Goal: Complete application form: Complete application form

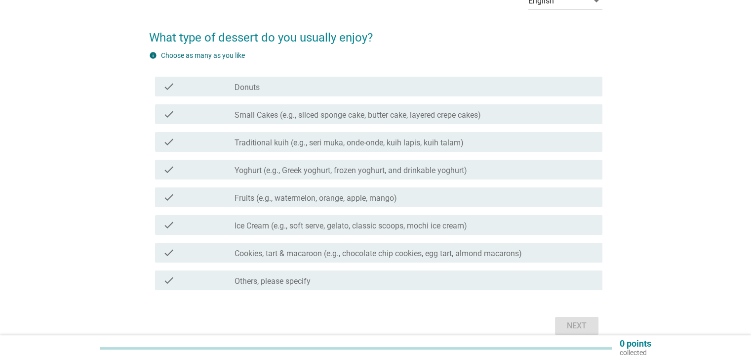
scroll to position [59, 0]
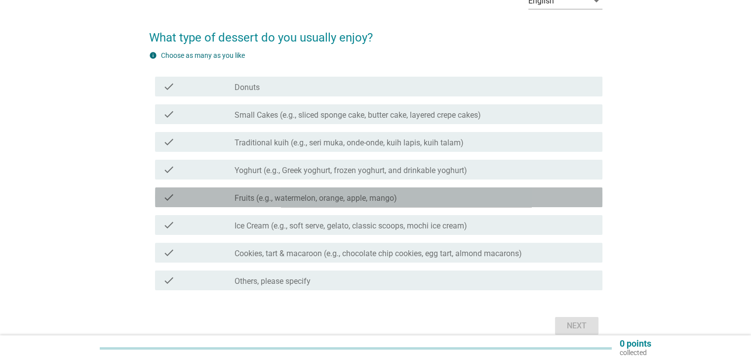
click at [368, 204] on div "check check_box_outline_blank Fruits (e.g., watermelon, orange, apple, mango)" at bounding box center [379, 197] width 448 height 20
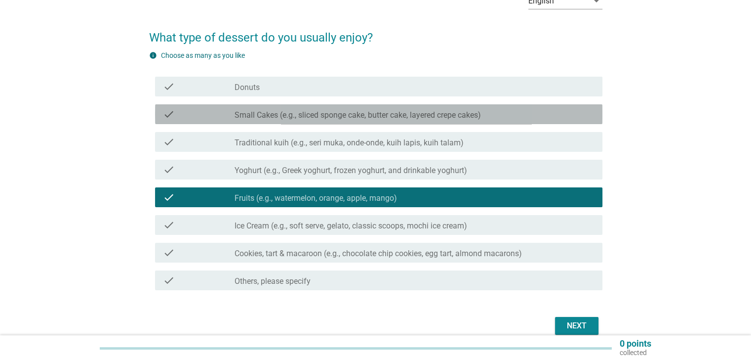
click at [447, 121] on div "check check_box_outline_blank Small Cakes (e.g., sliced sponge cake, butter cak…" at bounding box center [379, 114] width 448 height 20
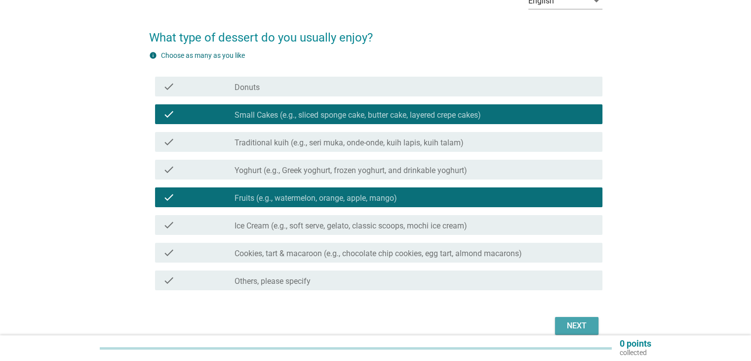
click at [580, 321] on div "Next" at bounding box center [577, 326] width 28 height 12
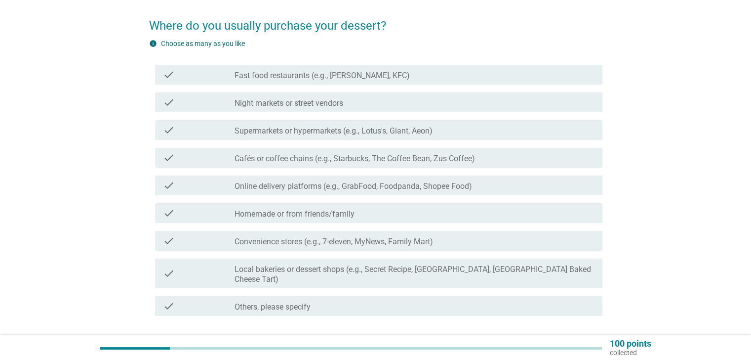
scroll to position [71, 0]
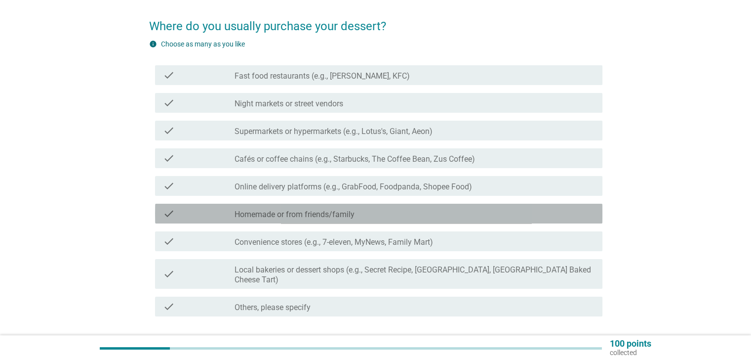
click at [433, 223] on div "check check_box_outline_blank Homemade or from friends/family" at bounding box center [379, 214] width 448 height 20
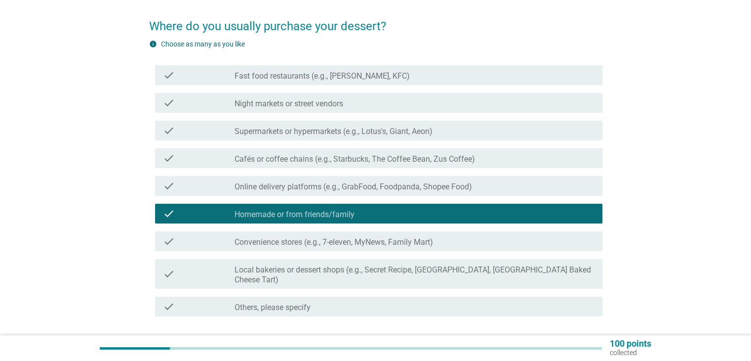
scroll to position [134, 0]
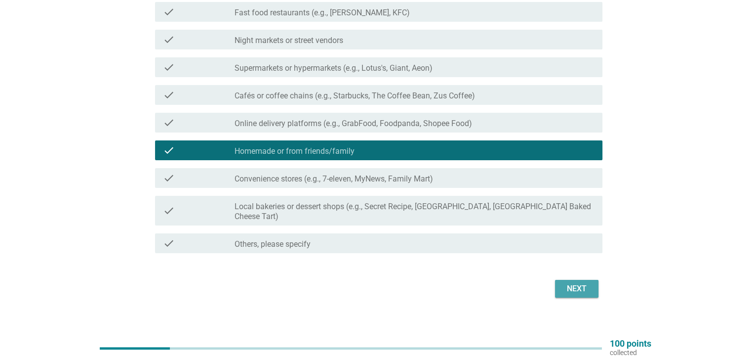
click at [585, 283] on div "Next" at bounding box center [577, 289] width 28 height 12
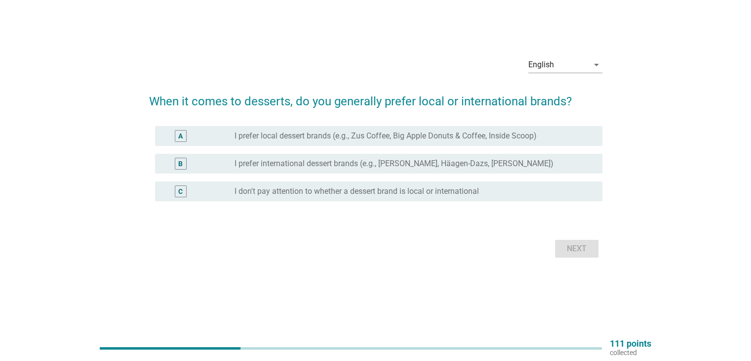
scroll to position [0, 0]
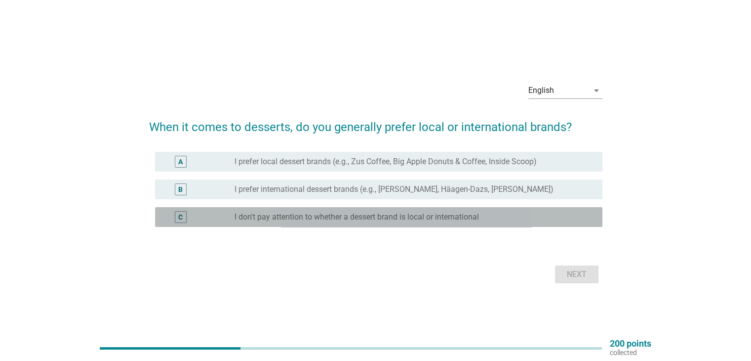
click at [312, 221] on label "I don't pay attention to whether a dessert brand is local or international" at bounding box center [357, 217] width 245 height 10
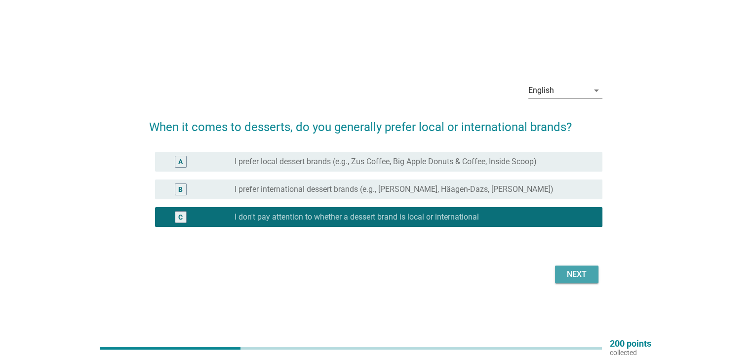
click at [585, 275] on div "Next" at bounding box center [577, 274] width 28 height 12
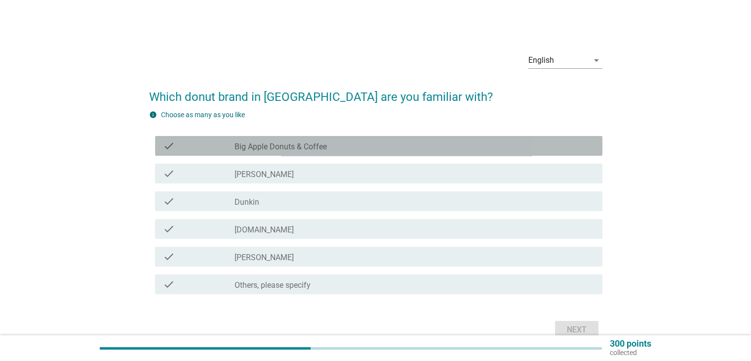
click at [347, 151] on div "check_box_outline_blank Big Apple Donuts & Coffee" at bounding box center [415, 146] width 360 height 12
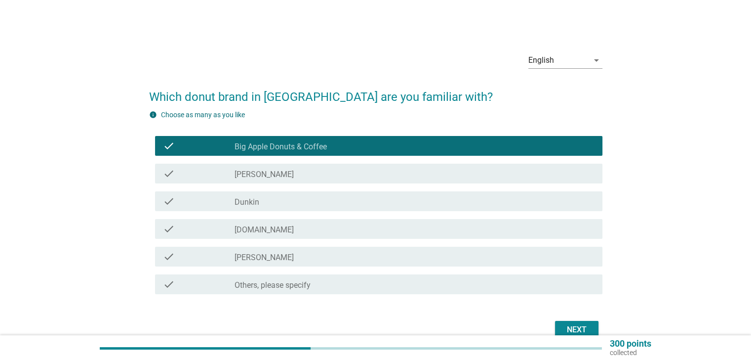
click at [339, 212] on div "check check_box_outline_blank Dunkin" at bounding box center [376, 201] width 454 height 28
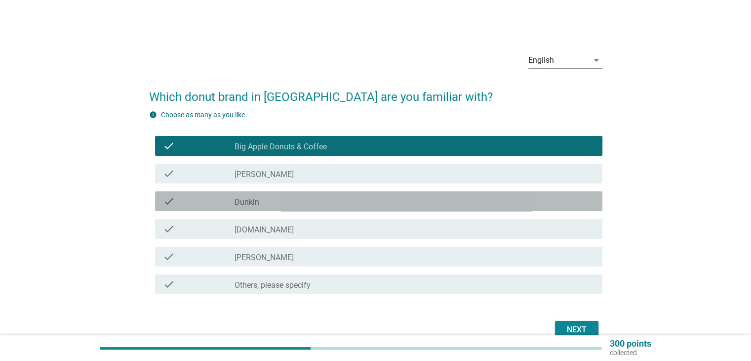
click at [315, 202] on div "check_box_outline_blank Dunkin" at bounding box center [415, 201] width 360 height 12
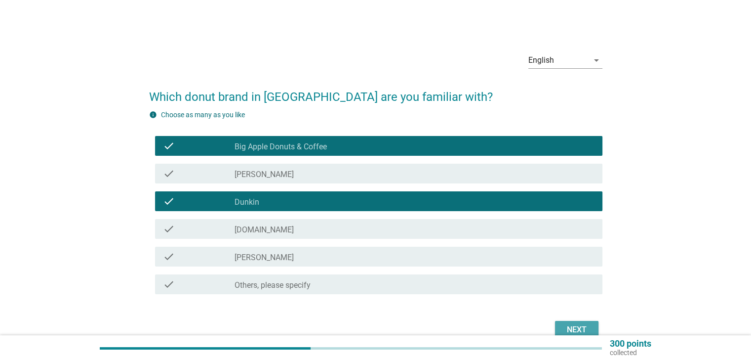
click at [581, 321] on button "Next" at bounding box center [576, 330] width 43 height 18
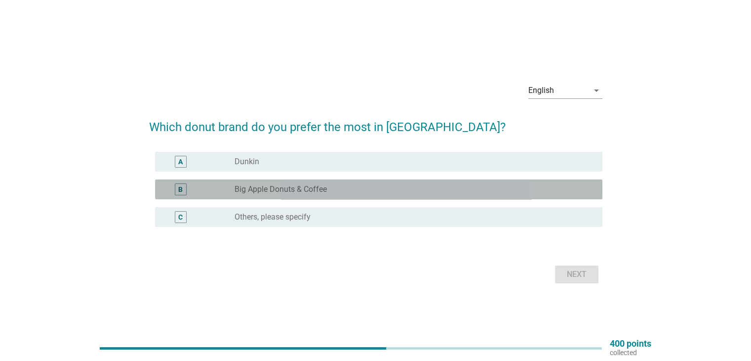
click at [328, 187] on div "radio_button_unchecked Big Apple Donuts & Coffee" at bounding box center [411, 189] width 352 height 10
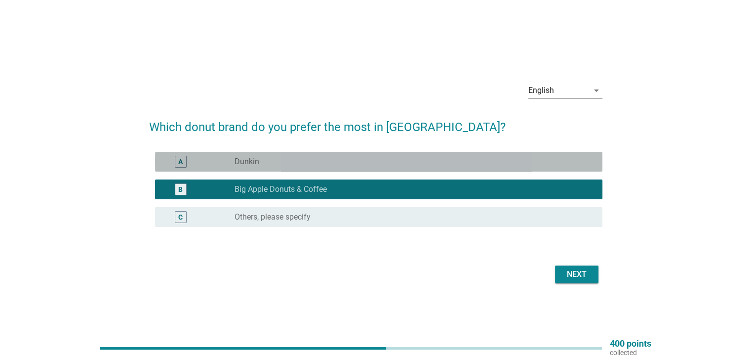
click at [336, 166] on div "radio_button_unchecked Dunkin" at bounding box center [415, 162] width 360 height 12
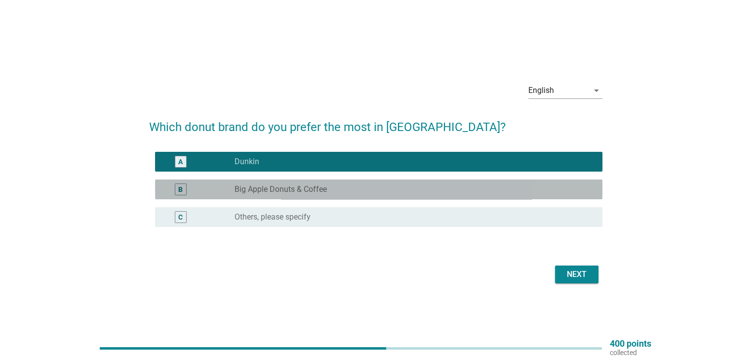
click at [407, 190] on div "radio_button_unchecked Big Apple Donuts & Coffee" at bounding box center [411, 189] width 352 height 10
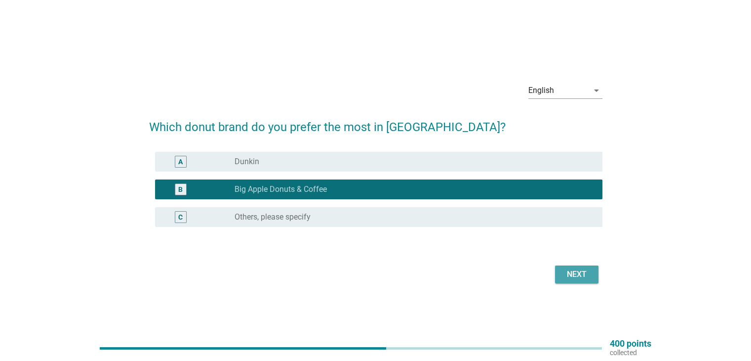
click at [567, 267] on button "Next" at bounding box center [576, 274] width 43 height 18
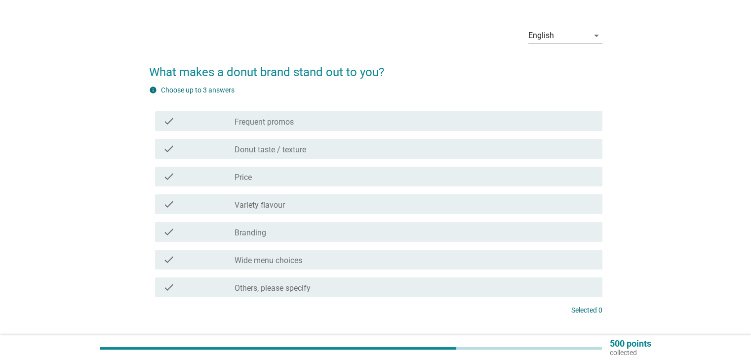
scroll to position [26, 0]
click at [390, 261] on div "check_box_outline_blank Wide menu choices" at bounding box center [415, 258] width 360 height 12
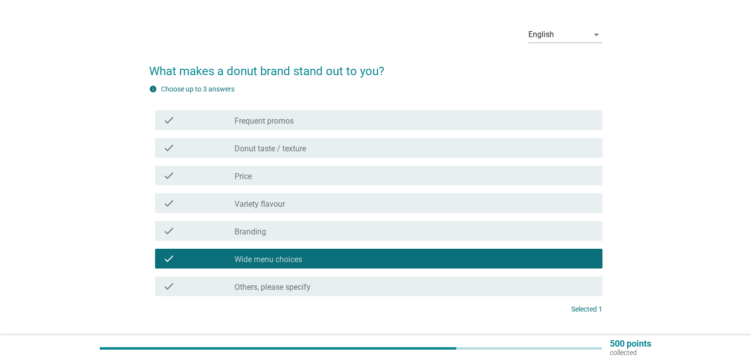
scroll to position [93, 0]
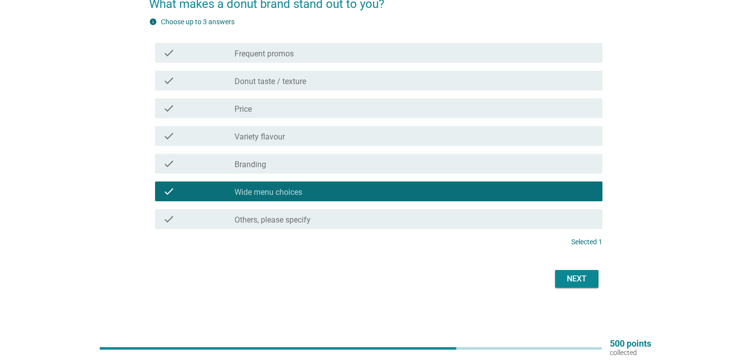
click at [580, 275] on div "Next" at bounding box center [577, 279] width 28 height 12
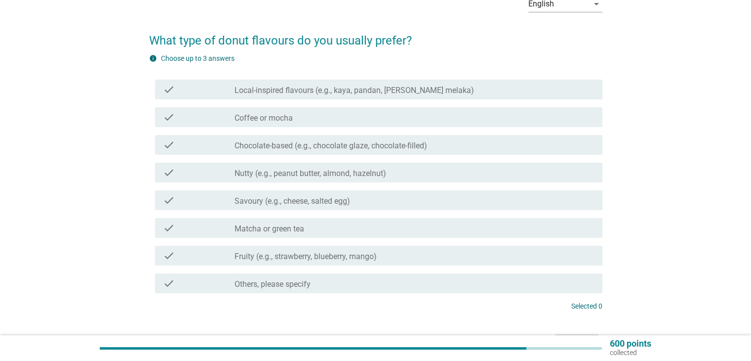
scroll to position [55, 0]
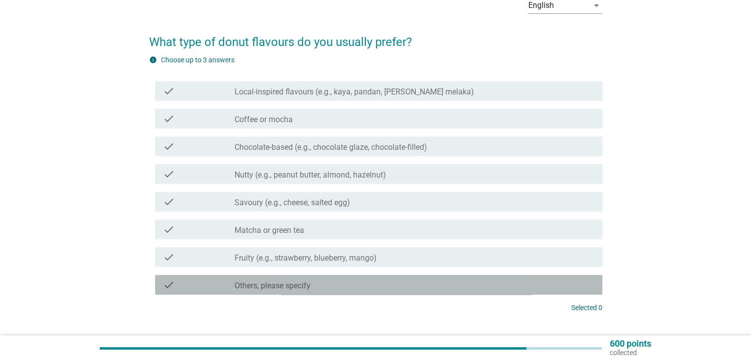
click at [388, 283] on div "check_box Others, please specify" at bounding box center [415, 285] width 360 height 12
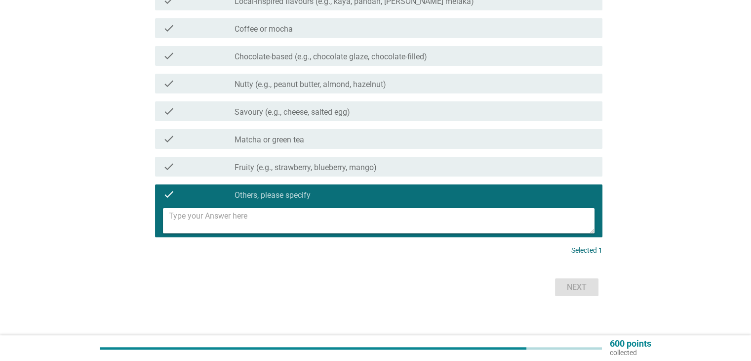
scroll to position [146, 0]
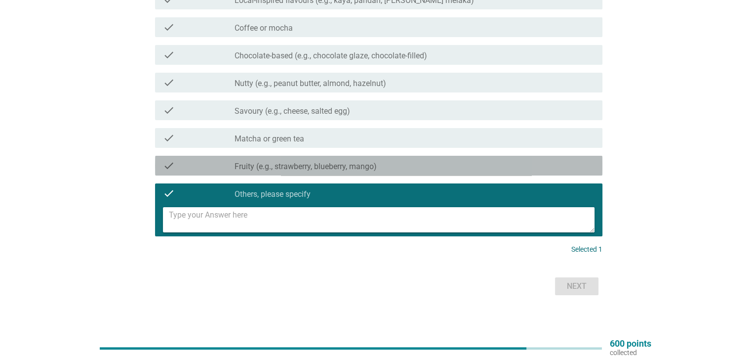
click at [425, 162] on div "check_box_outline_blank Fruity (e.g., strawberry, blueberry, mango)" at bounding box center [415, 166] width 360 height 12
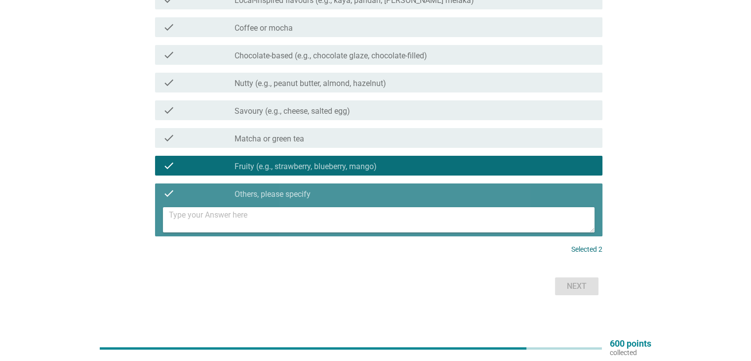
click at [401, 183] on div "check check_box Others, please specify" at bounding box center [379, 193] width 448 height 20
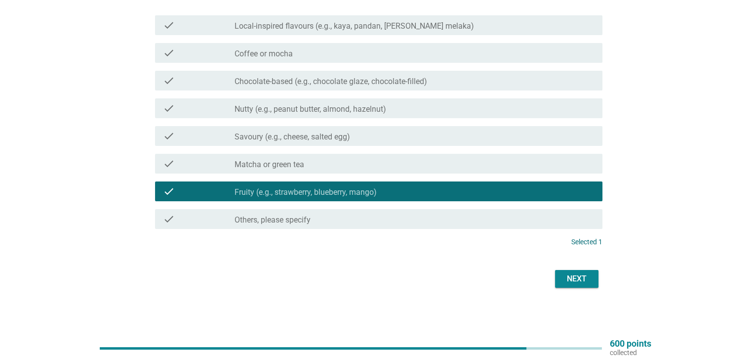
drag, startPoint x: 366, startPoint y: 76, endPoint x: 601, endPoint y: 246, distance: 290.1
click at [601, 246] on div "info Choose up to 3 answers check check_box_outline_blank Local-inspired flavou…" at bounding box center [376, 118] width 454 height 258
click at [585, 277] on div "Next" at bounding box center [577, 279] width 28 height 12
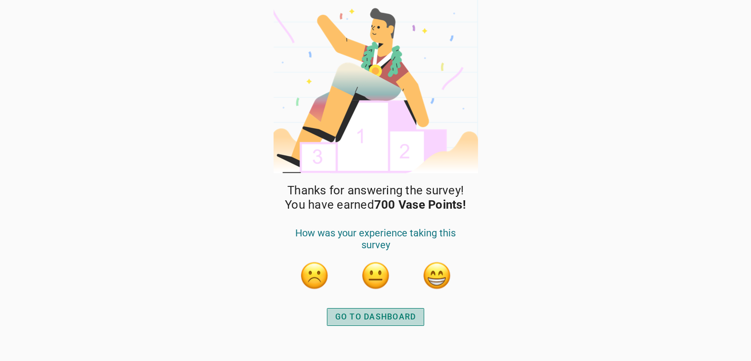
click at [378, 315] on div "GO TO DASHBOARD" at bounding box center [375, 317] width 81 height 12
